Goal: Information Seeking & Learning: Learn about a topic

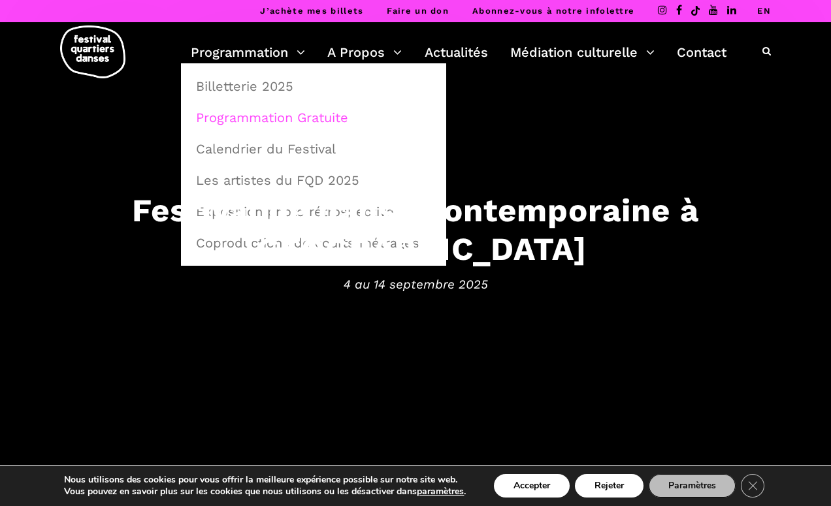
click at [242, 112] on link "Programmation Gratuite" at bounding box center [313, 118] width 251 height 30
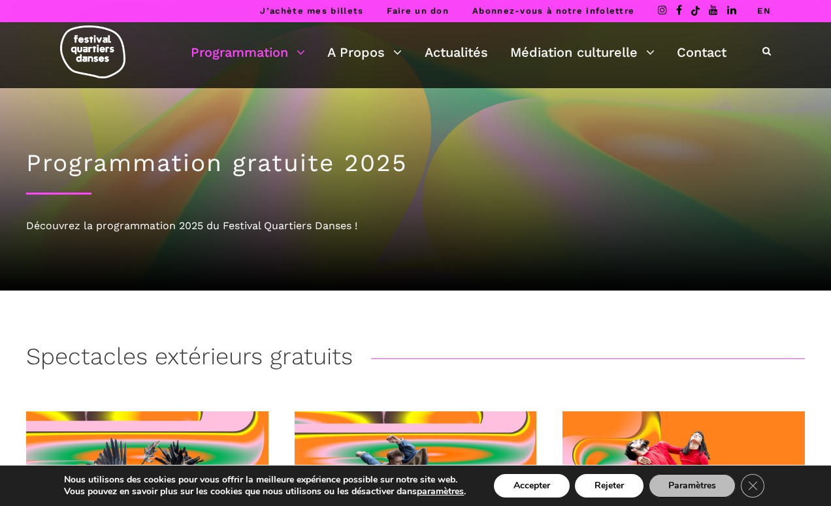
scroll to position [1, 0]
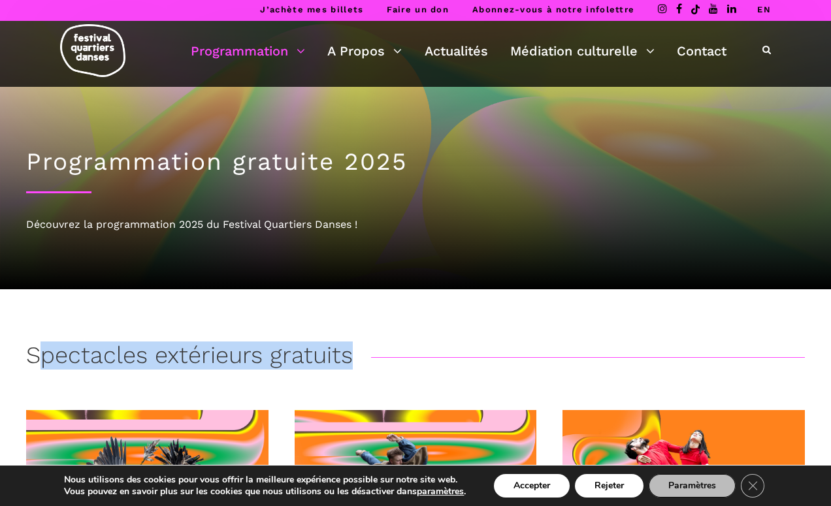
drag, startPoint x: 349, startPoint y: 357, endPoint x: 42, endPoint y: 353, distance: 306.4
click at [42, 353] on h3 "Spectacles extérieurs gratuits" at bounding box center [189, 358] width 327 height 33
copy h3 "pectacles extérieurs gratuits"
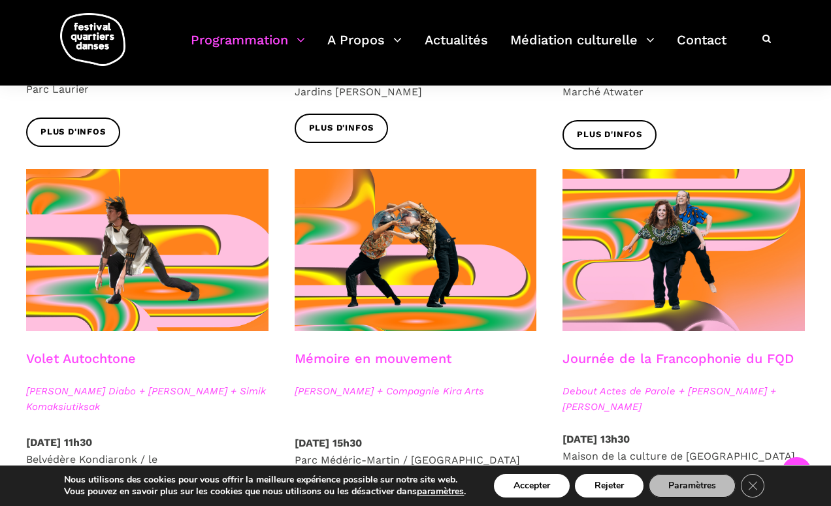
scroll to position [0, 0]
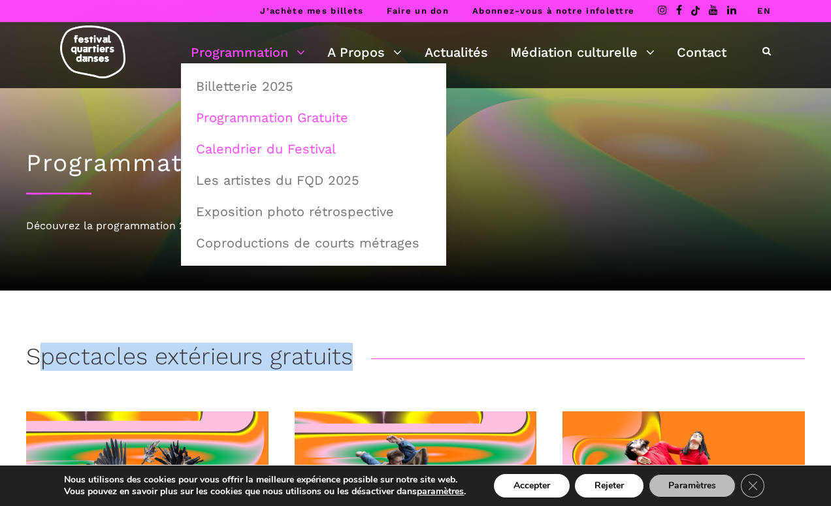
click at [250, 148] on link "Calendrier du Festival" at bounding box center [313, 149] width 251 height 30
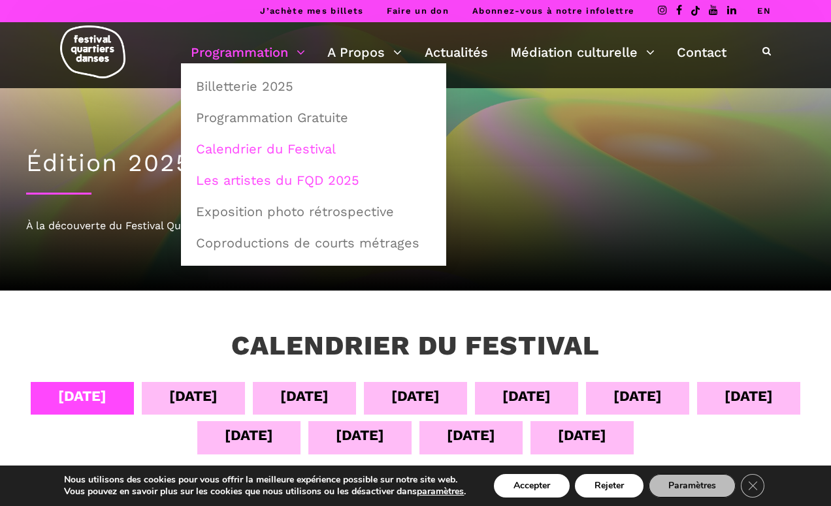
click at [282, 186] on link "Les artistes du FQD 2025" at bounding box center [313, 180] width 251 height 30
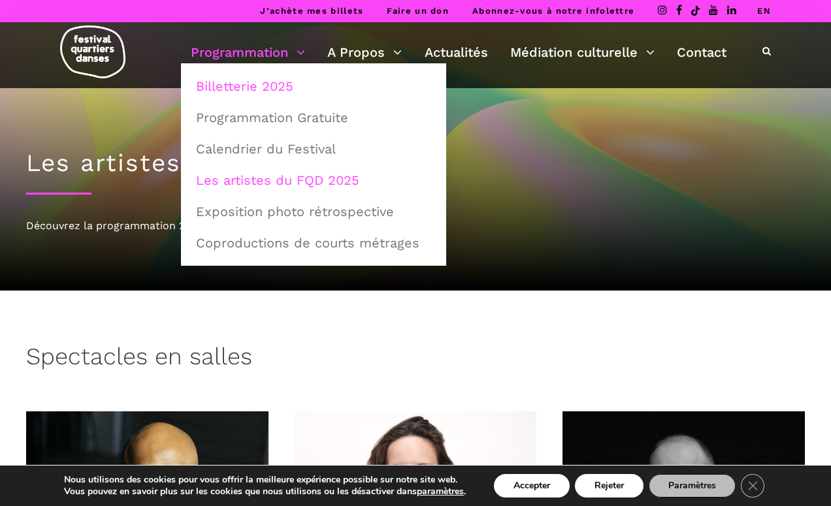
click at [276, 79] on link "Billetterie 2025" at bounding box center [313, 86] width 251 height 30
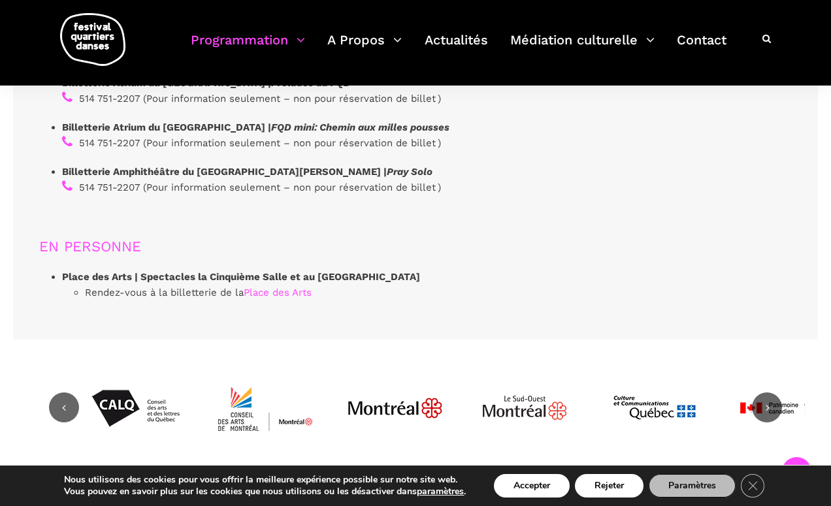
scroll to position [3956, 0]
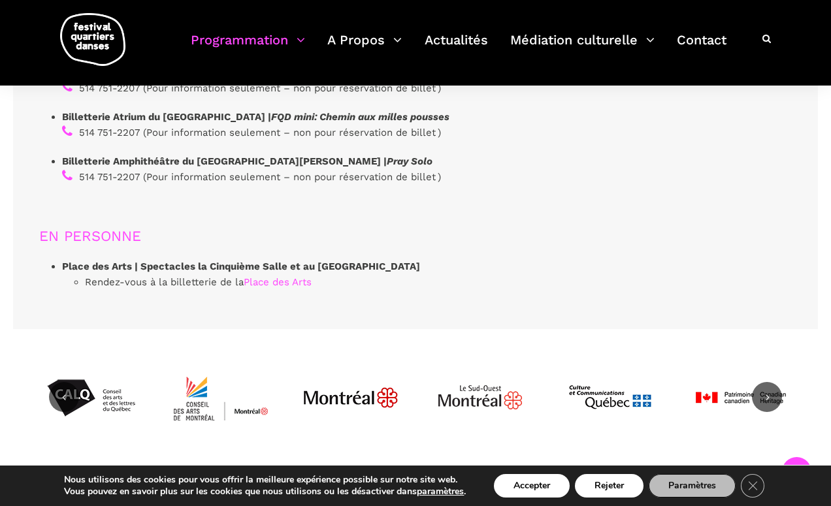
click at [41, 186] on div "SE PROCURER DES BILLETS EN LIGNE Place des Arts | Spectacles la Cinquième Salle…" at bounding box center [255, 3] width 458 height 626
click at [82, 41] on img at bounding box center [92, 39] width 65 height 53
